Goal: Task Accomplishment & Management: Manage account settings

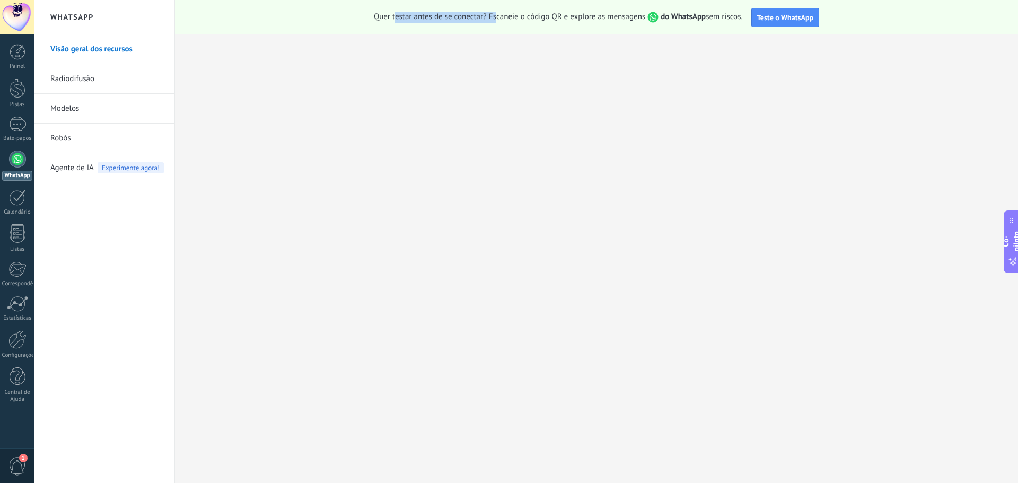
drag, startPoint x: 392, startPoint y: 16, endPoint x: 495, endPoint y: 14, distance: 102.4
click at [495, 14] on font "Quer testar antes de se conectar? Escaneie o código QR e explore as mensagens" at bounding box center [510, 17] width 272 height 10
click at [791, 15] on font "Teste o WhatsApp" at bounding box center [785, 18] width 56 height 10
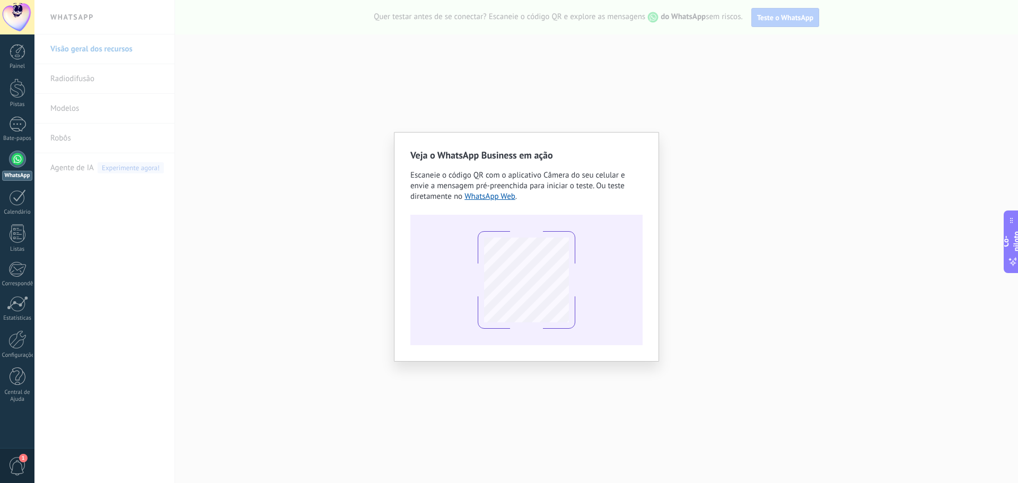
click at [745, 127] on div "Veja o WhatsApp Business em ação Escaneie o código QR com o aplicativo Câmera d…" at bounding box center [526, 241] width 984 height 483
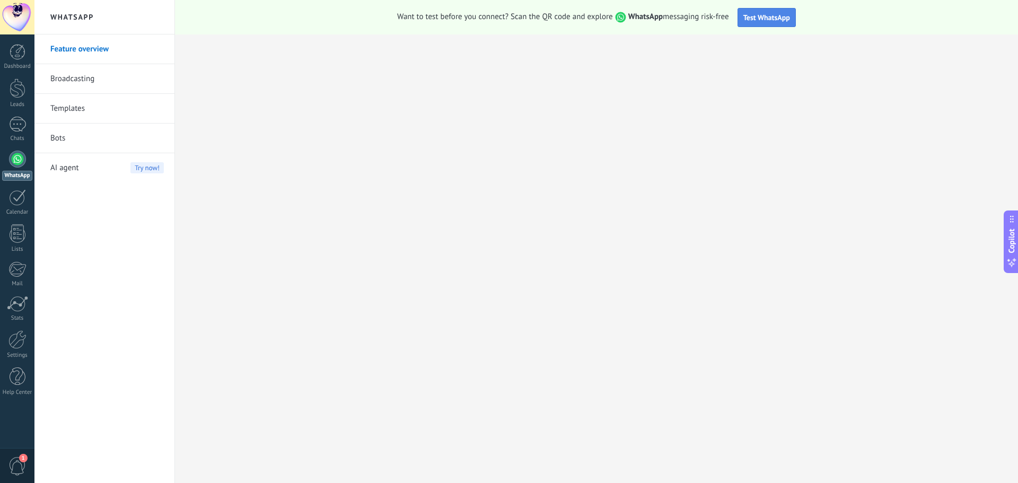
click at [761, 20] on span "Test WhatsApp" at bounding box center [767, 18] width 47 height 10
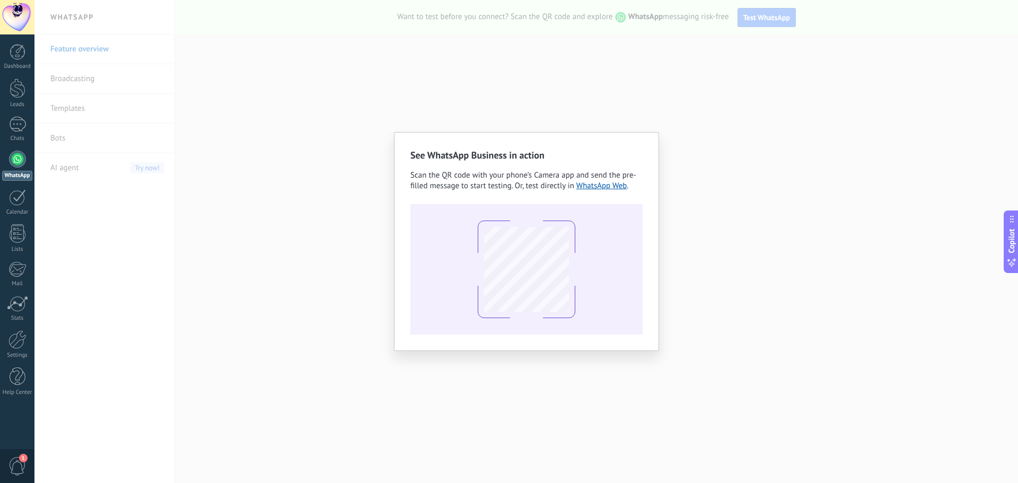
drag, startPoint x: 753, startPoint y: 253, endPoint x: 758, endPoint y: 255, distance: 5.5
click at [757, 254] on div "See WhatsApp Business in action Scan the QR code with your phone’s Camera app a…" at bounding box center [526, 241] width 984 height 483
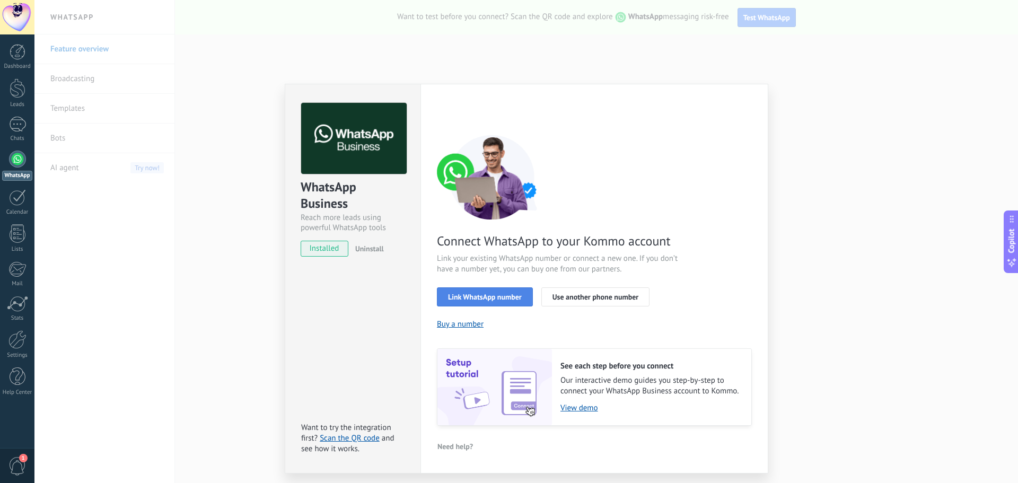
click at [475, 298] on span "Link WhatsApp number" at bounding box center [485, 296] width 74 height 7
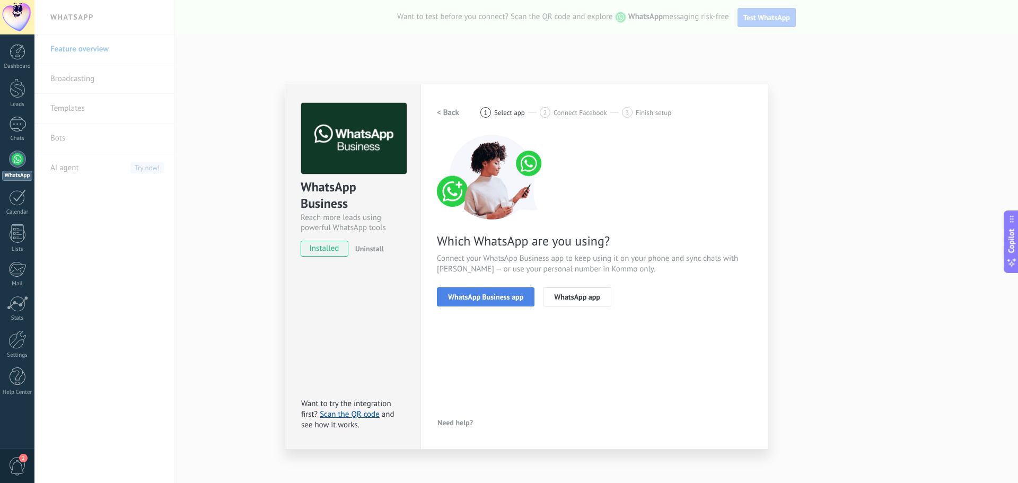
click at [508, 299] on span "WhatsApp Business app" at bounding box center [485, 296] width 75 height 7
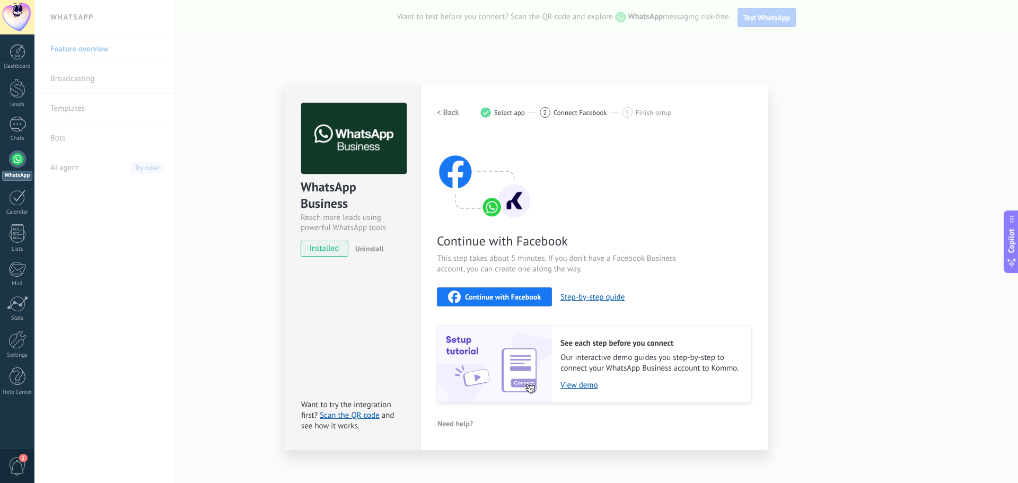
click at [502, 293] on span "Continue with Facebook" at bounding box center [503, 296] width 76 height 7
click at [750, 92] on div "Settings Authorization This tab logs the users who have granted integration acc…" at bounding box center [595, 267] width 348 height 367
click at [566, 26] on div "WhatsApp Business Reach more leads using powerful WhatsApp tools installed Unin…" at bounding box center [526, 241] width 984 height 483
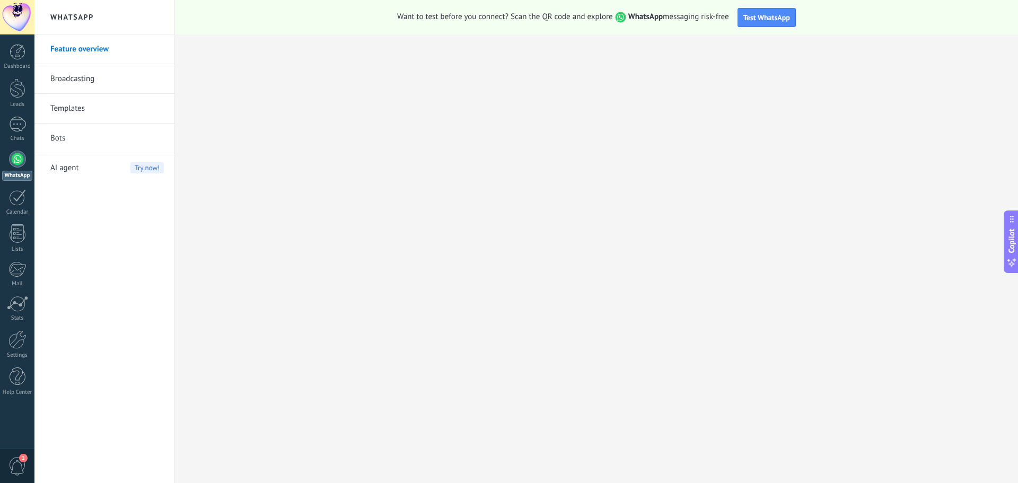
click at [13, 153] on div at bounding box center [17, 159] width 17 height 17
click at [84, 79] on link "Broadcasting" at bounding box center [106, 79] width 113 height 30
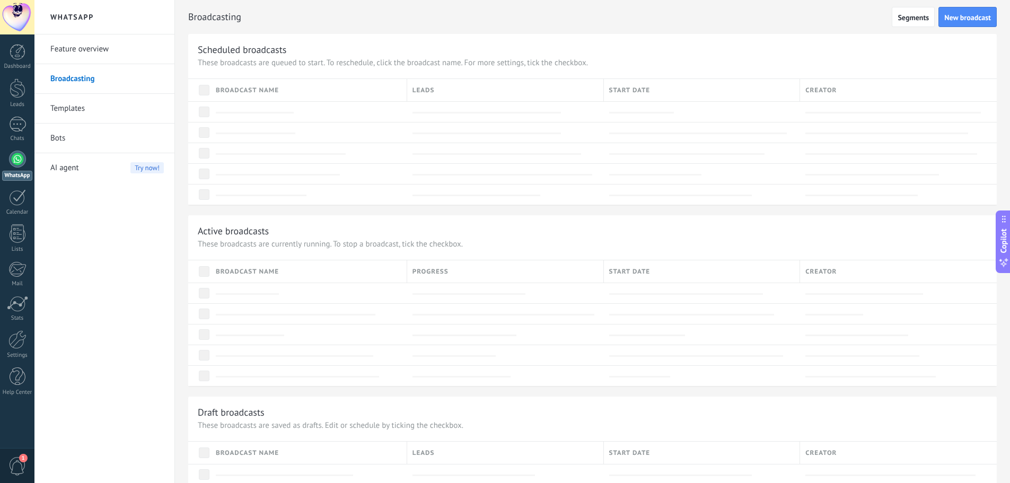
click at [80, 110] on link "Templates" at bounding box center [106, 109] width 113 height 30
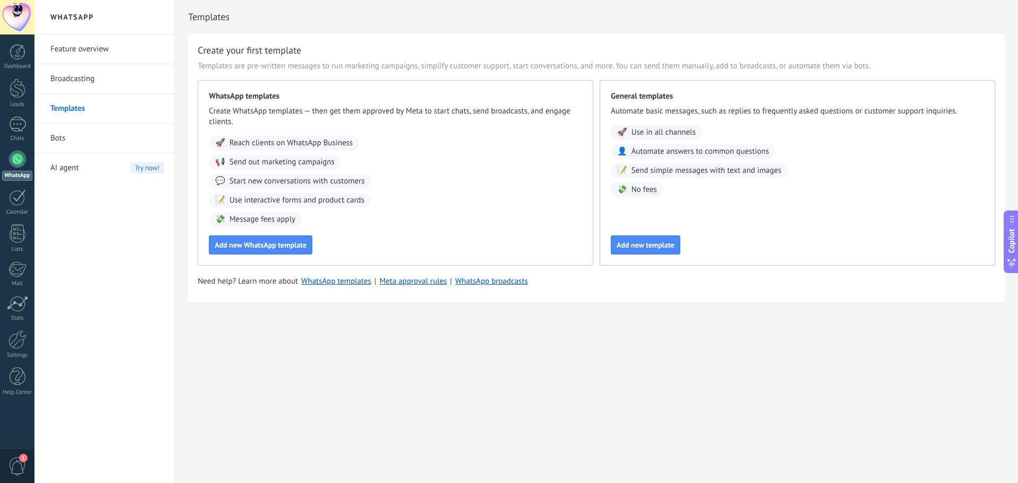
click at [65, 137] on link "Bots" at bounding box center [106, 139] width 113 height 30
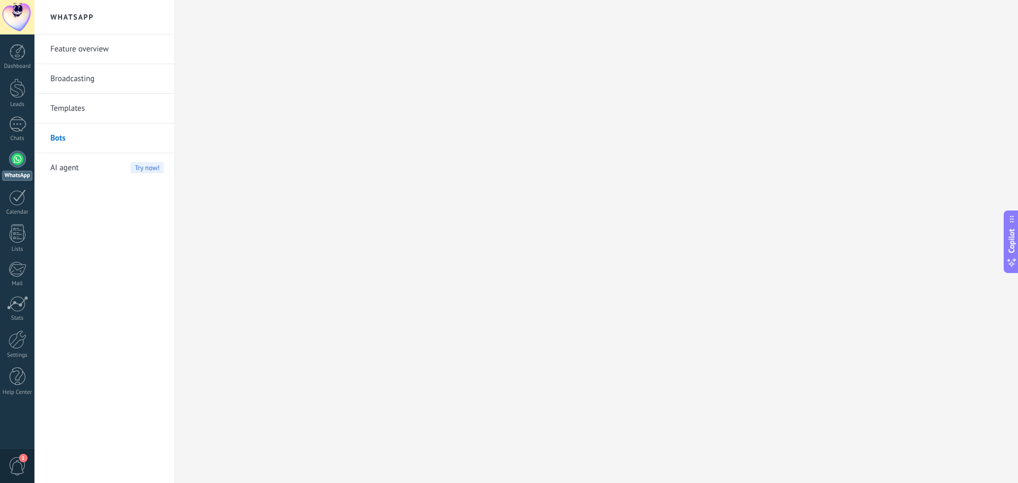
click at [63, 170] on span "AI agent" at bounding box center [64, 168] width 29 height 30
click at [85, 50] on body ".abecls-1,.abecls-2{fill-rule:evenodd}.abecls-2{fill:#fff} .abhcls-1{fill:none}…" at bounding box center [509, 241] width 1018 height 483
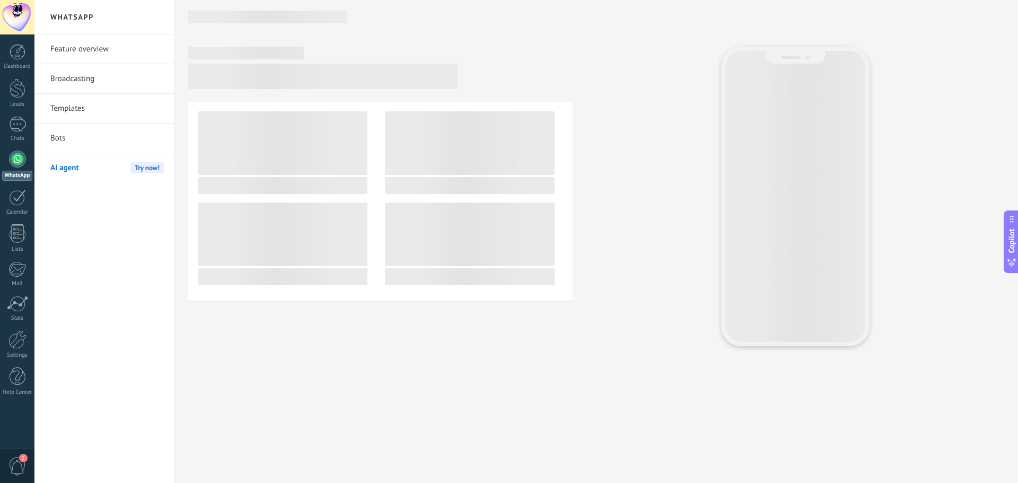
click at [78, 53] on link "Feature overview" at bounding box center [106, 49] width 113 height 30
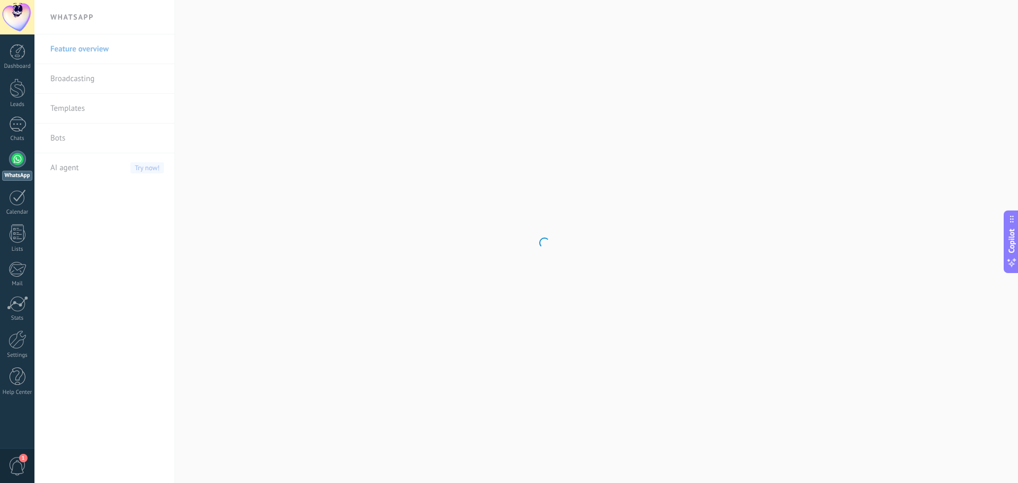
click at [15, 163] on div at bounding box center [17, 159] width 17 height 17
click at [16, 164] on div at bounding box center [17, 159] width 17 height 17
